Goal: Check status: Check status

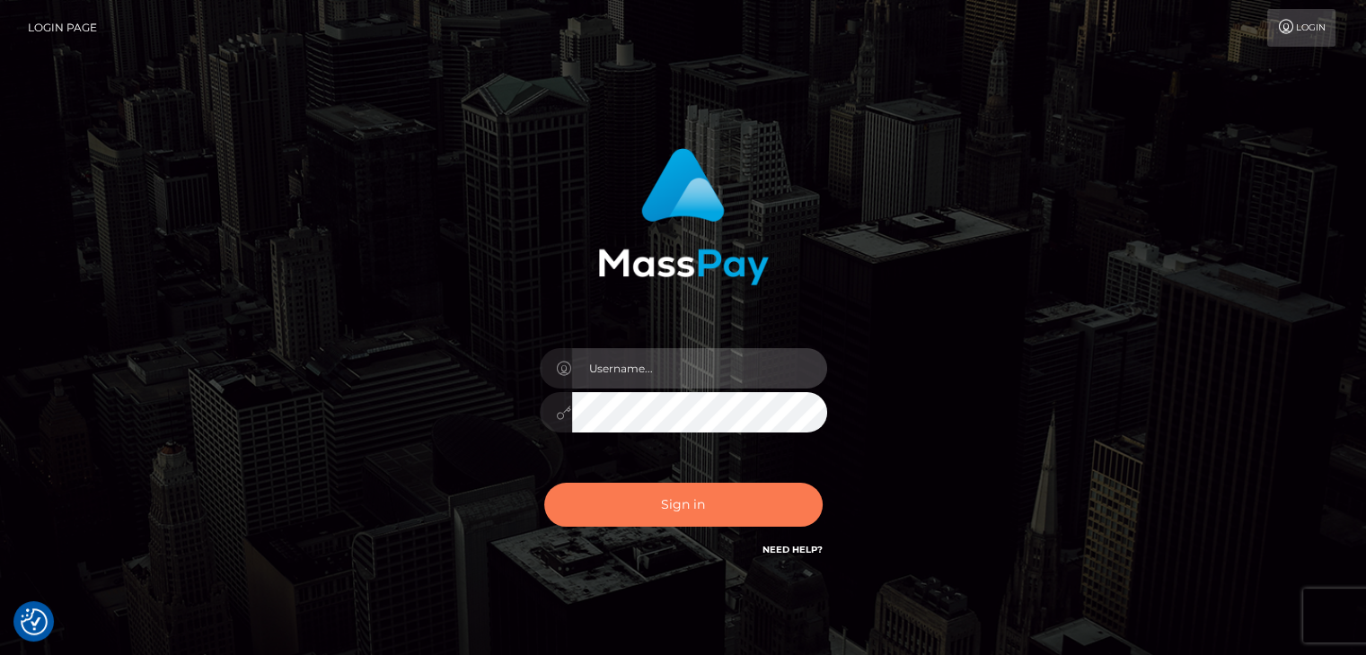
type input "[PERSON_NAME].megabonanza"
click at [694, 496] on button "Sign in" at bounding box center [683, 505] width 278 height 44
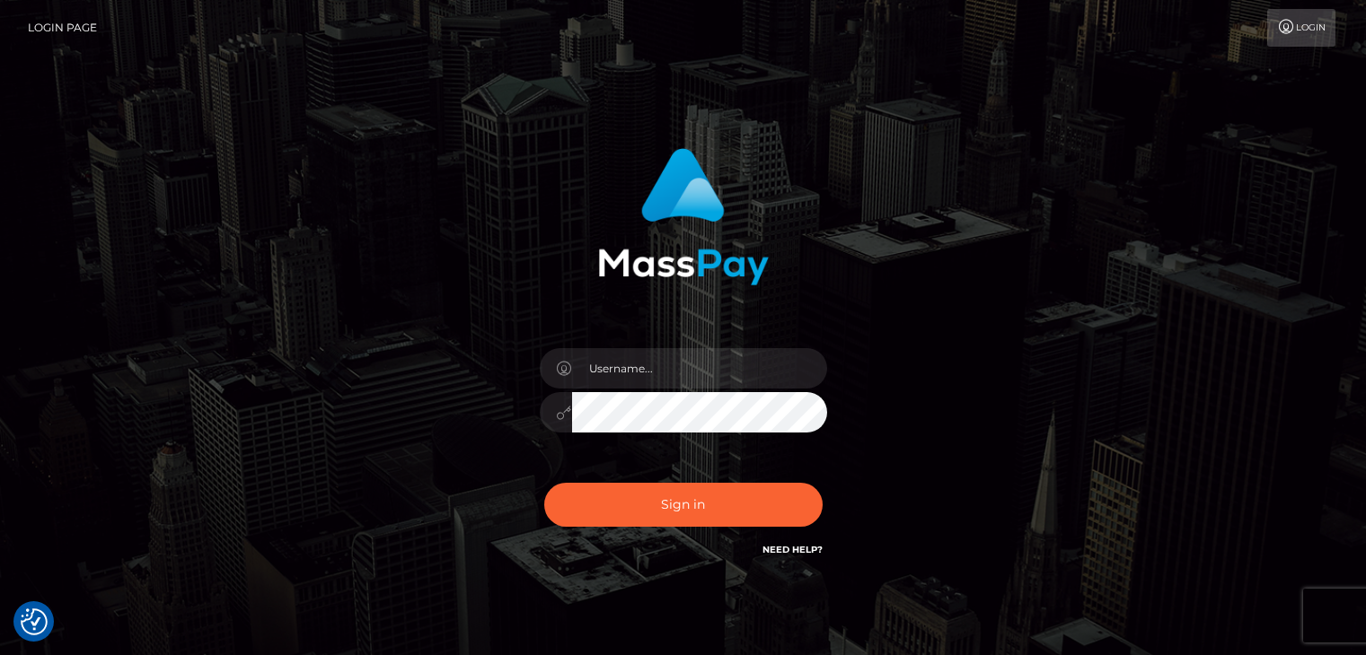
checkbox input "true"
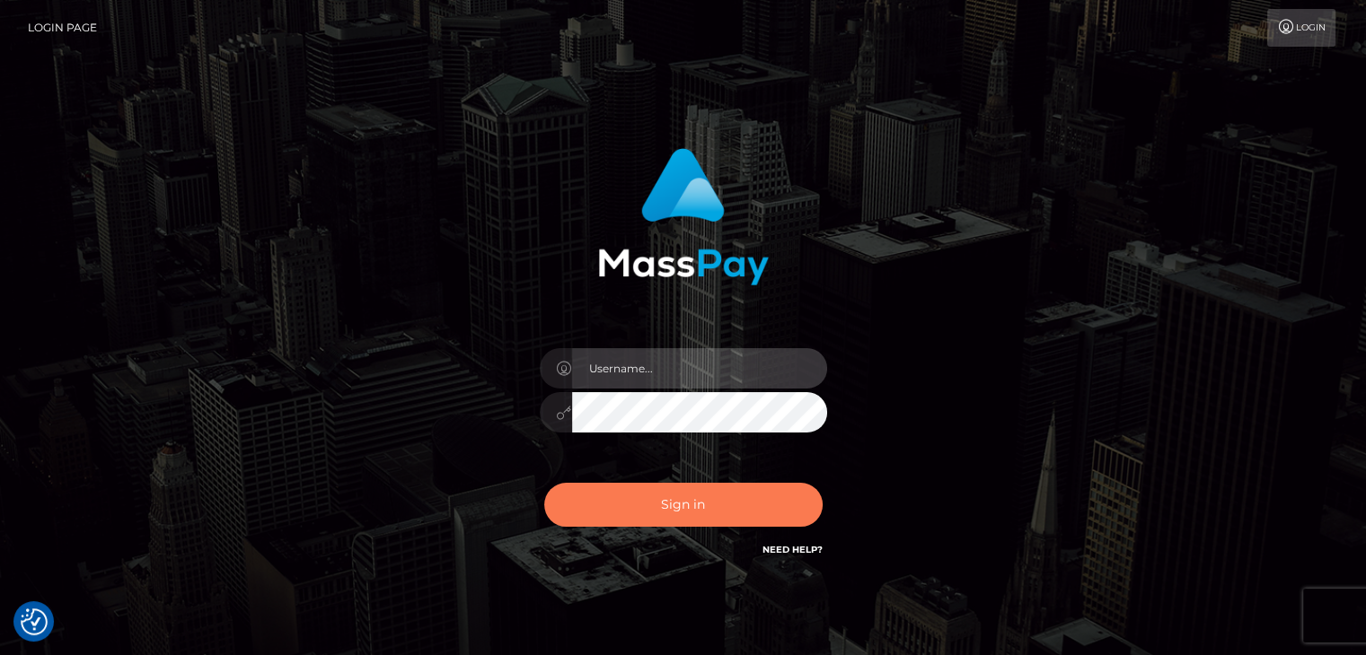
type input "Lawrence.megabonanza"
click at [675, 508] on button "Sign in" at bounding box center [683, 505] width 278 height 44
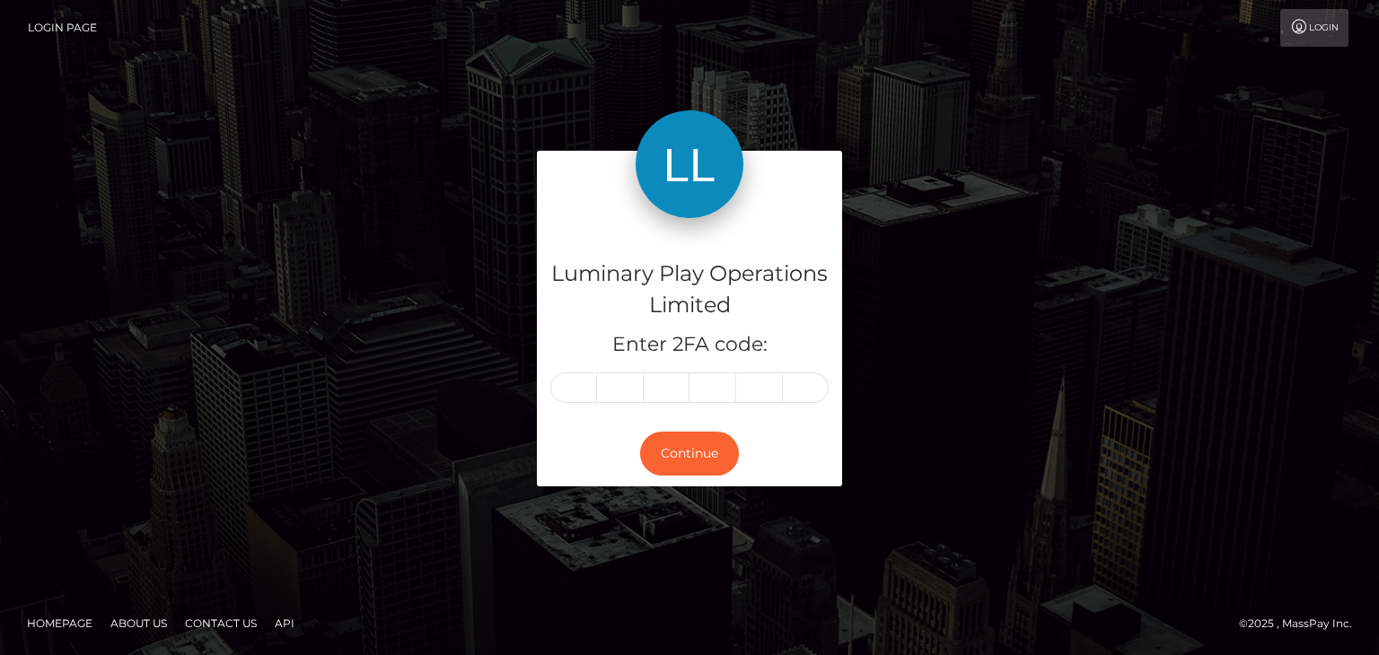
click at [566, 386] on input "text" at bounding box center [573, 388] width 47 height 31
type input "3"
type input "8"
type input "4"
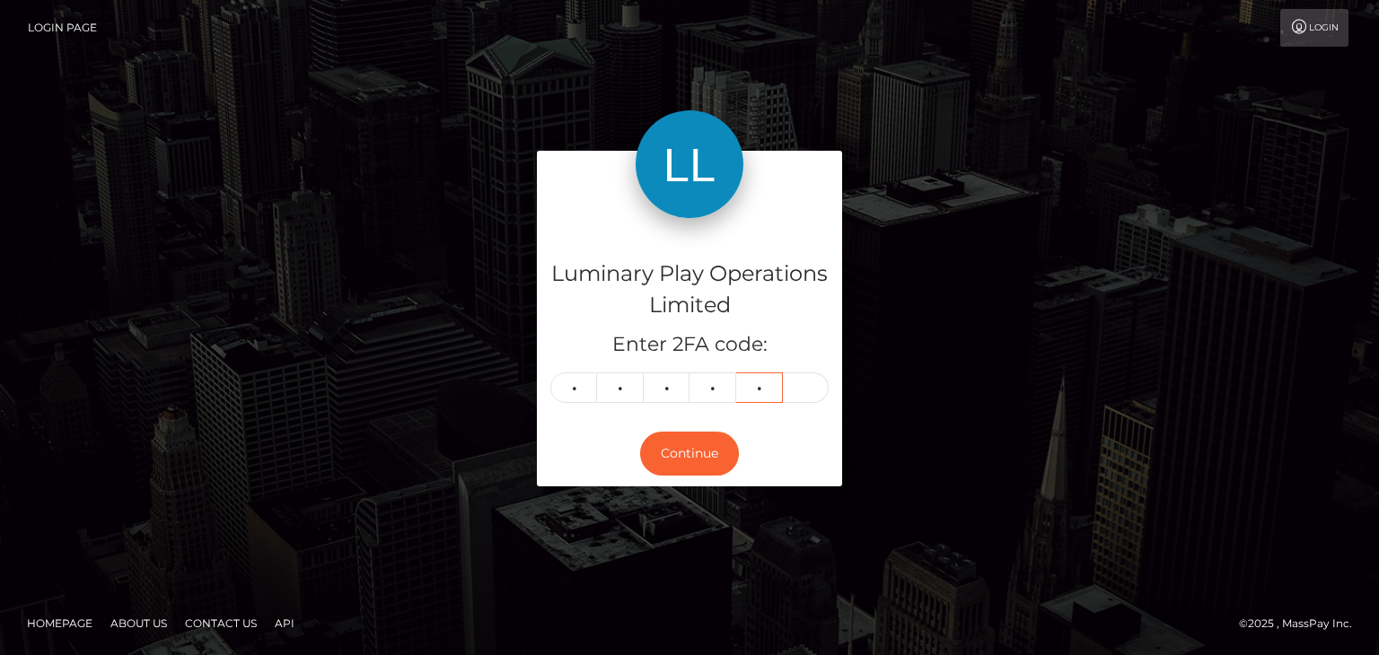
type input "7"
type input "2"
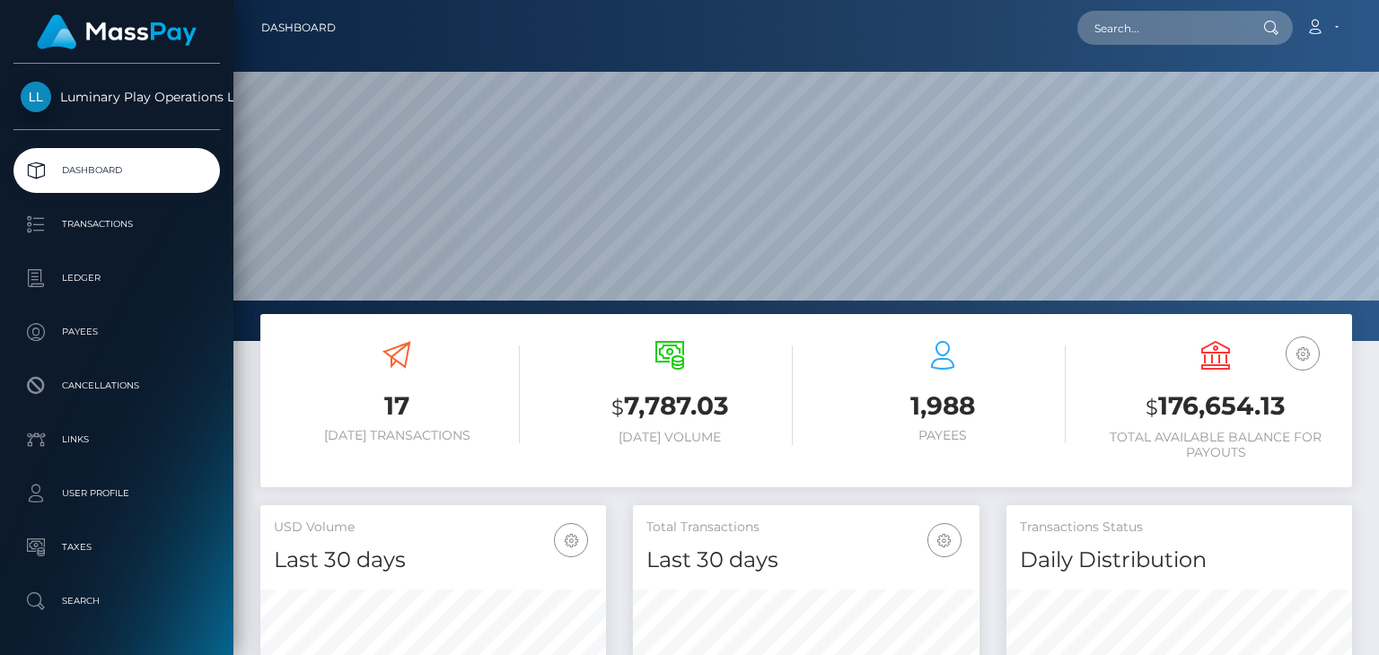
scroll to position [318, 345]
click at [1202, 410] on h3 "$ 176,654.13" at bounding box center [1216, 407] width 246 height 37
click at [1137, 368] on div "USD Balance $ 176,654.13 Total Available Balance for Payouts" at bounding box center [1216, 400] width 246 height 119
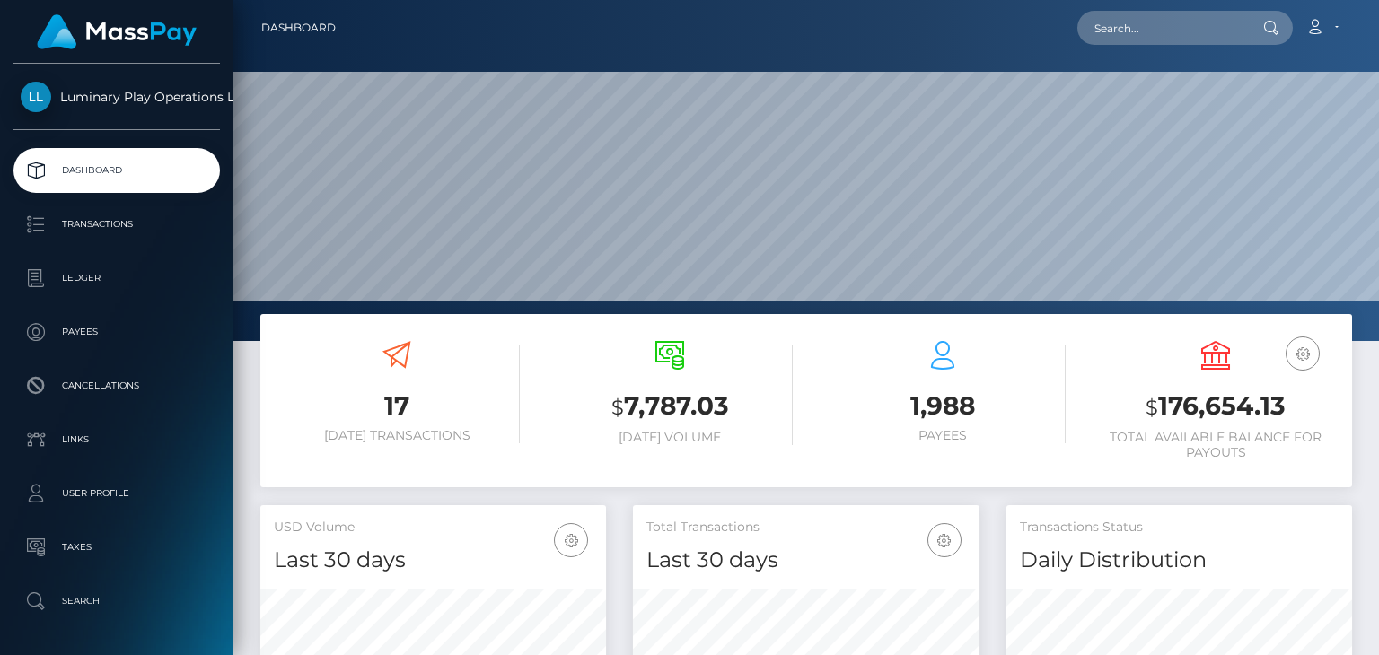
click at [1225, 413] on h3 "$ 176,654.13" at bounding box center [1216, 407] width 246 height 37
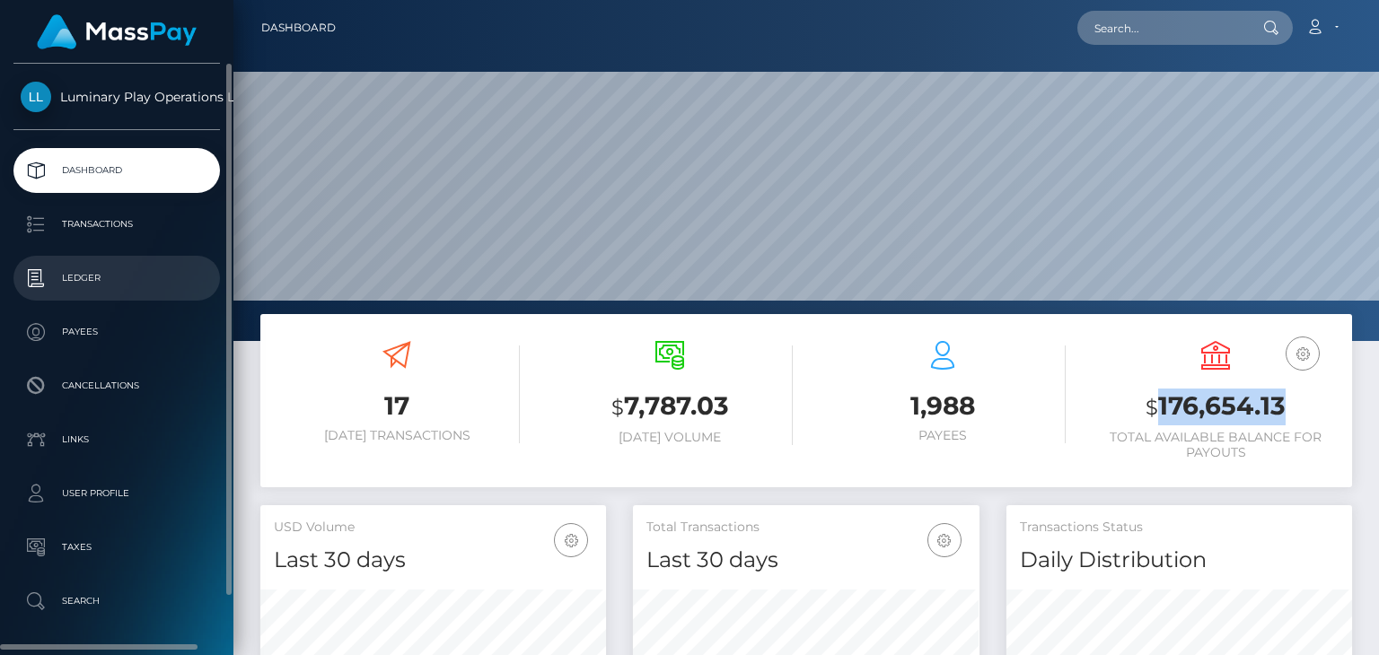
copy h3 "176,654.13"
